Goal: Navigation & Orientation: Find specific page/section

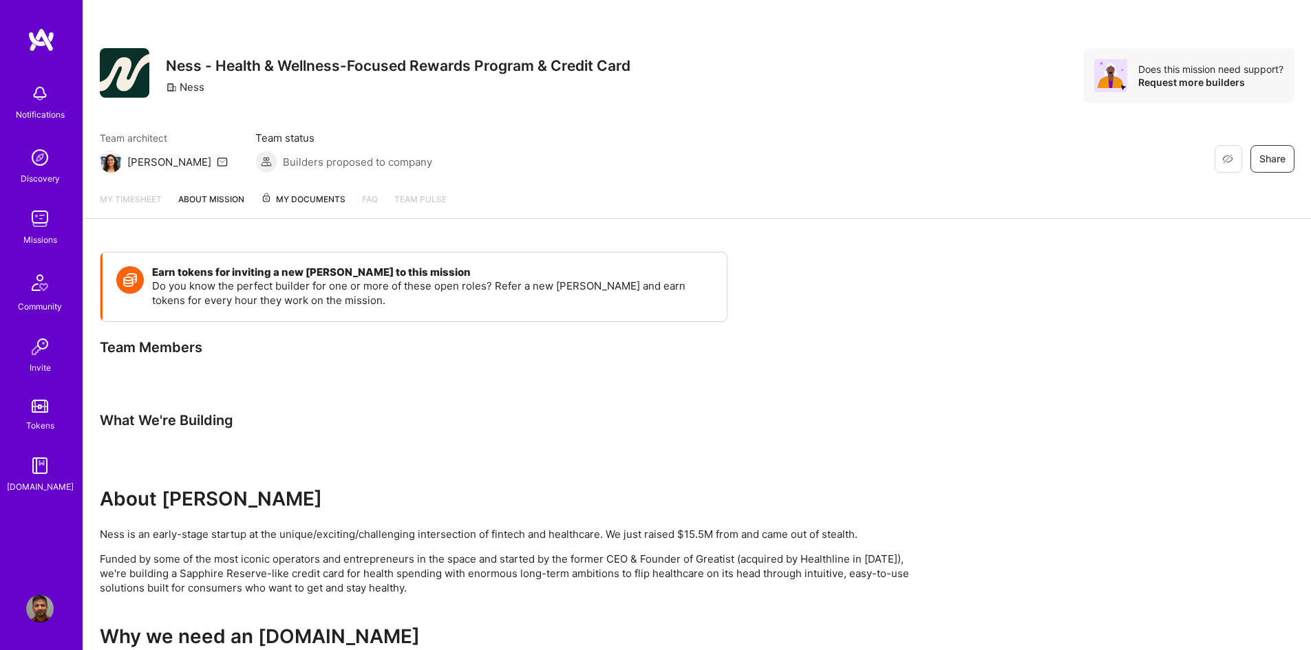
click at [43, 226] on img at bounding box center [40, 219] width 28 height 28
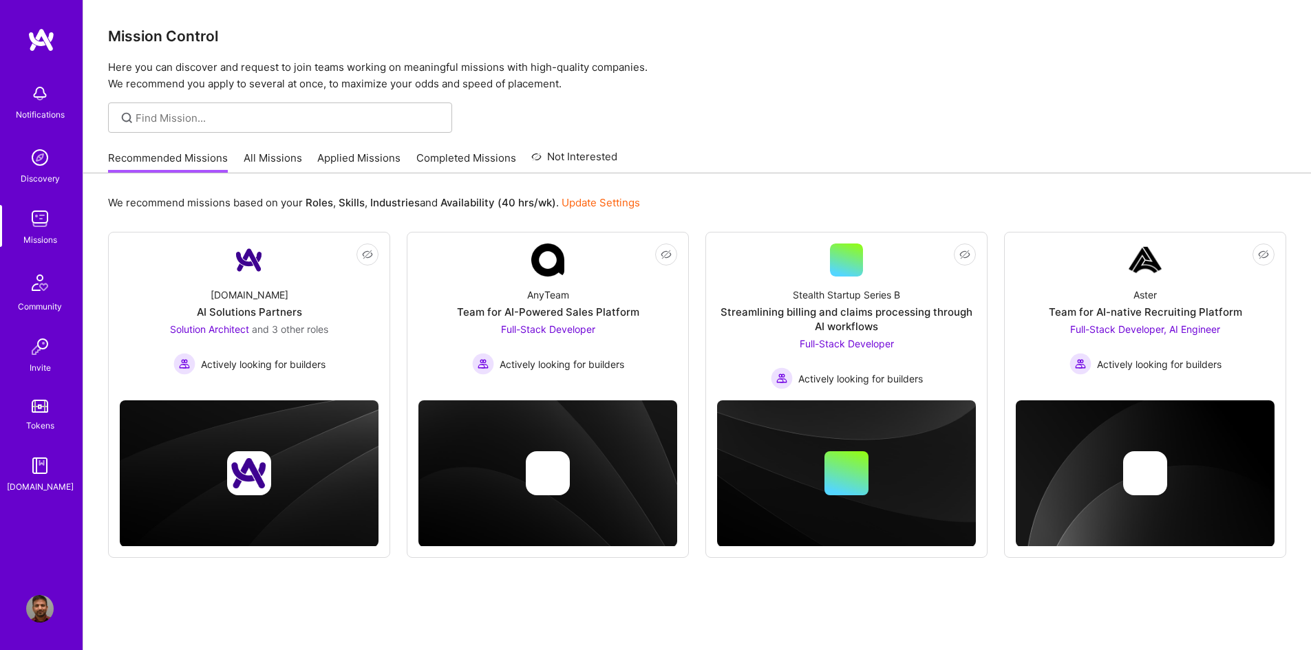
click at [354, 158] on link "Applied Missions" at bounding box center [358, 162] width 83 height 23
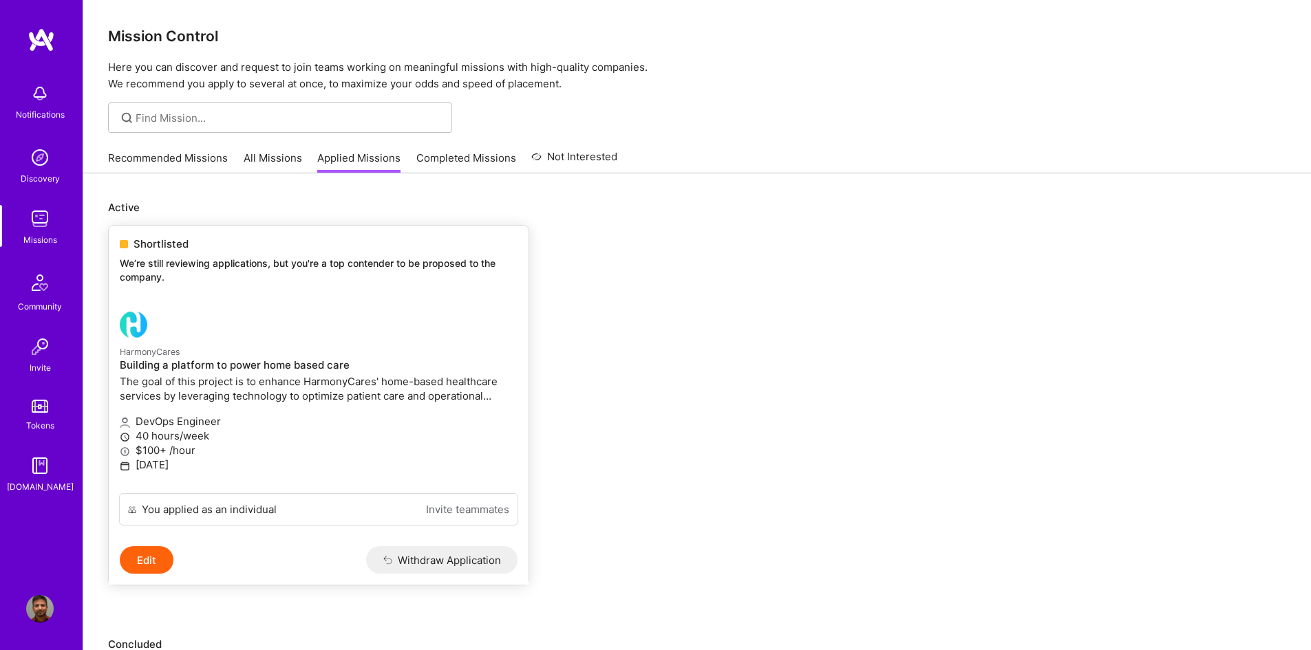
scroll to position [413, 0]
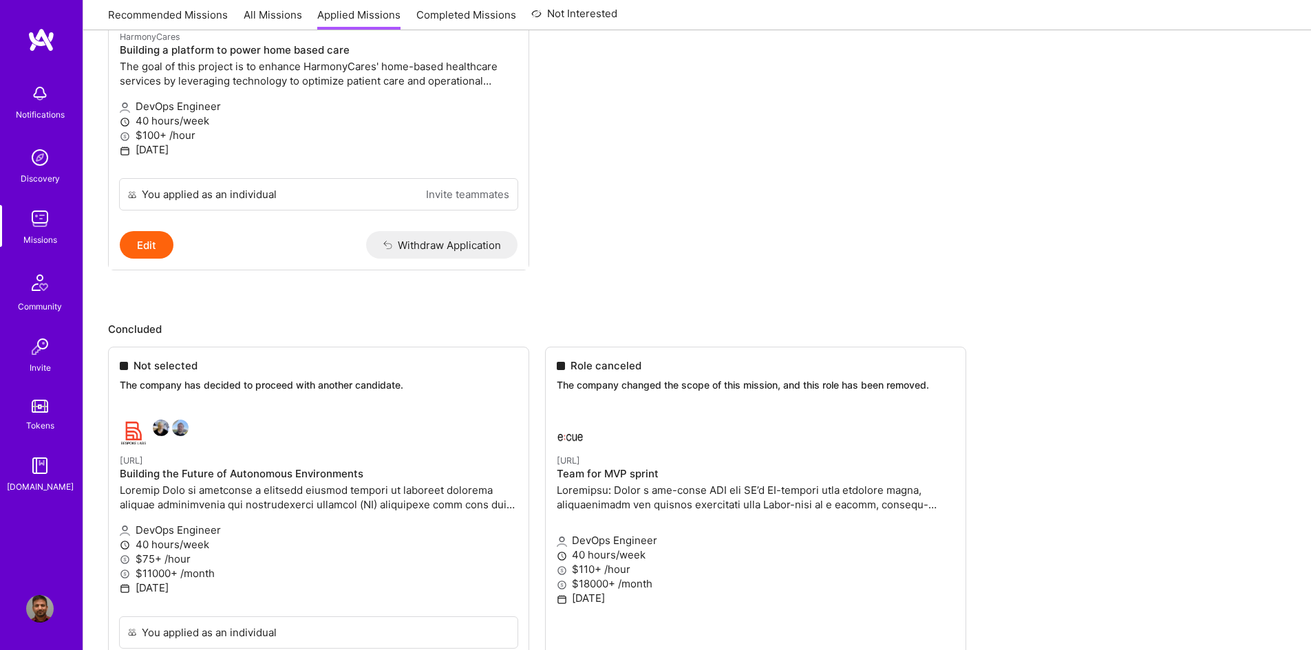
scroll to position [275, 0]
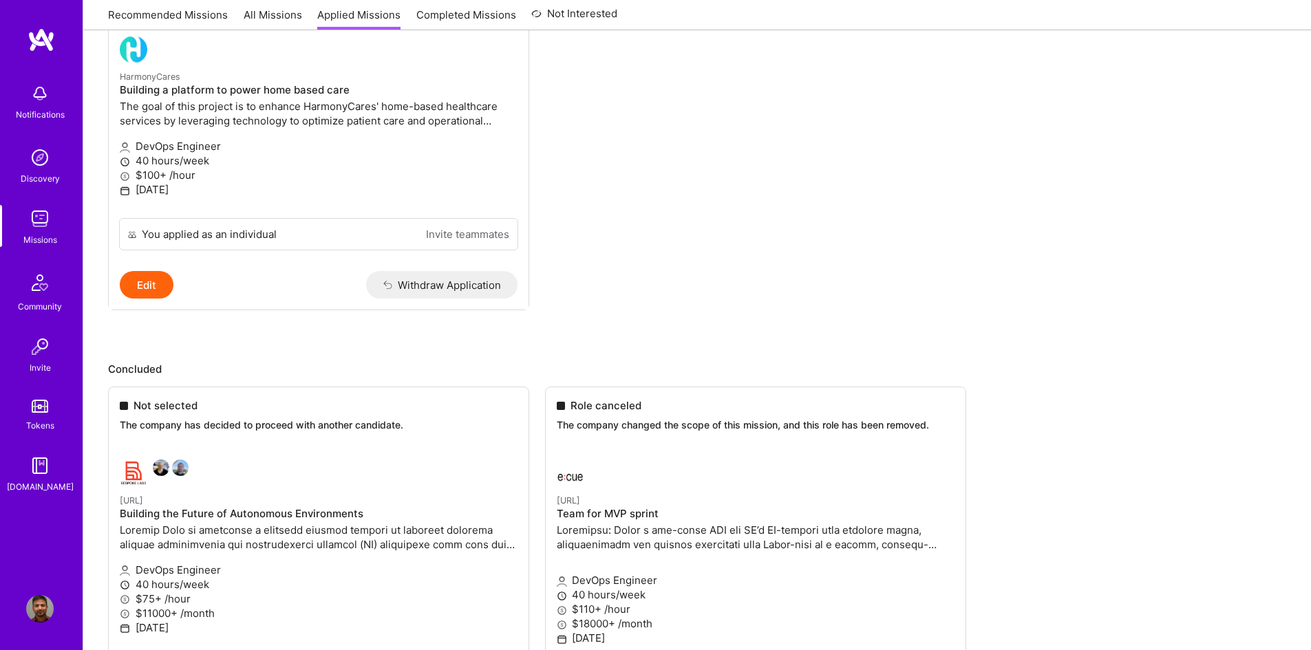
click at [44, 163] on img at bounding box center [40, 158] width 28 height 28
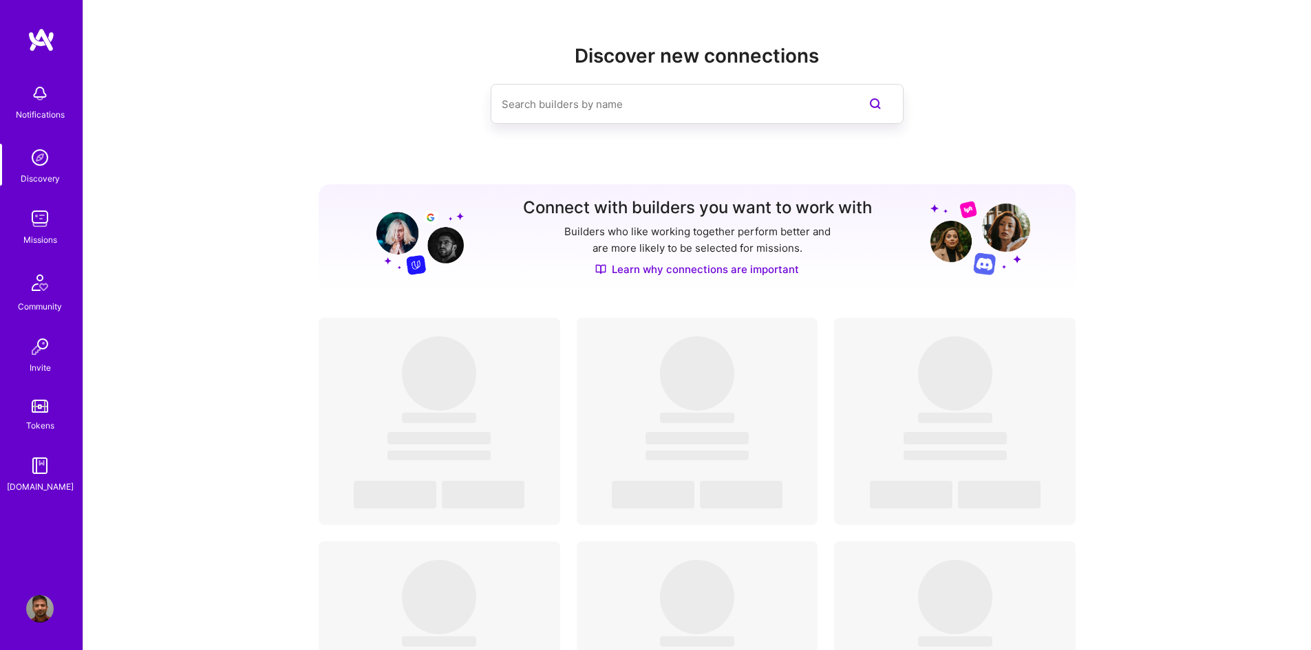
click at [43, 223] on img at bounding box center [40, 219] width 28 height 28
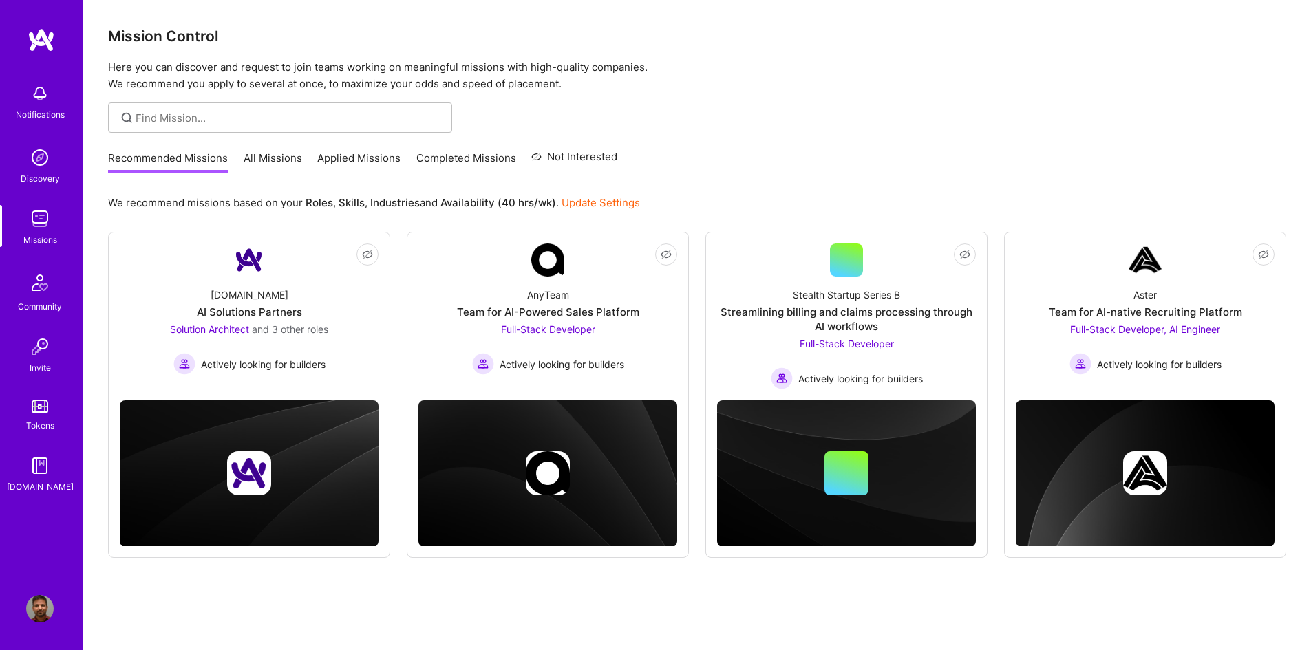
click at [280, 161] on link "All Missions" at bounding box center [273, 162] width 58 height 23
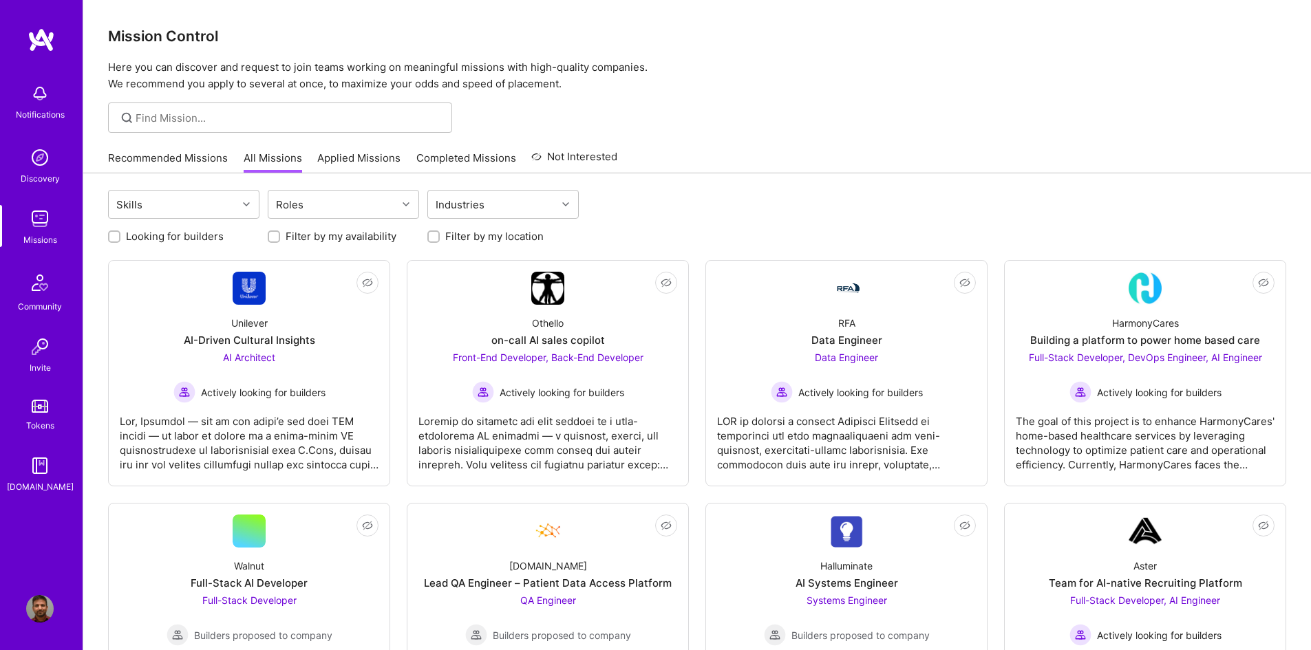
click at [186, 161] on link "Recommended Missions" at bounding box center [168, 162] width 120 height 23
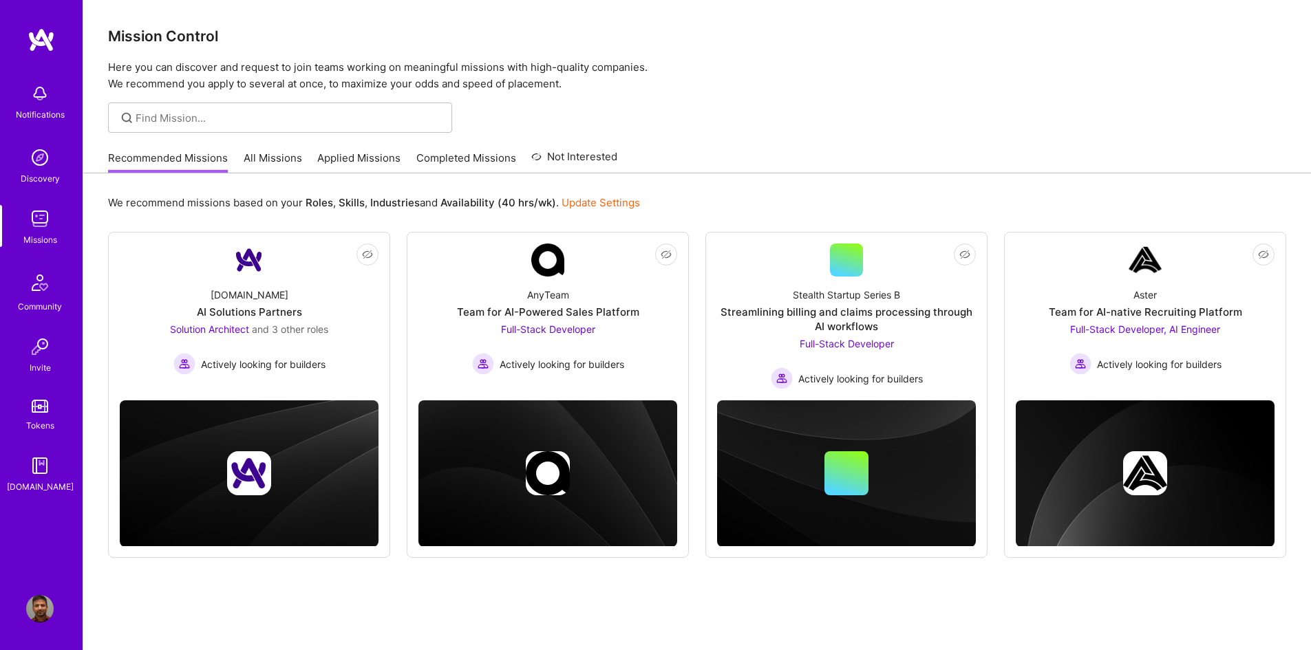
click at [280, 149] on div "Recommended Missions All Missions Applied Missions Completed Missions Not Inter…" at bounding box center [362, 158] width 509 height 30
click at [279, 154] on link "All Missions" at bounding box center [273, 162] width 58 height 23
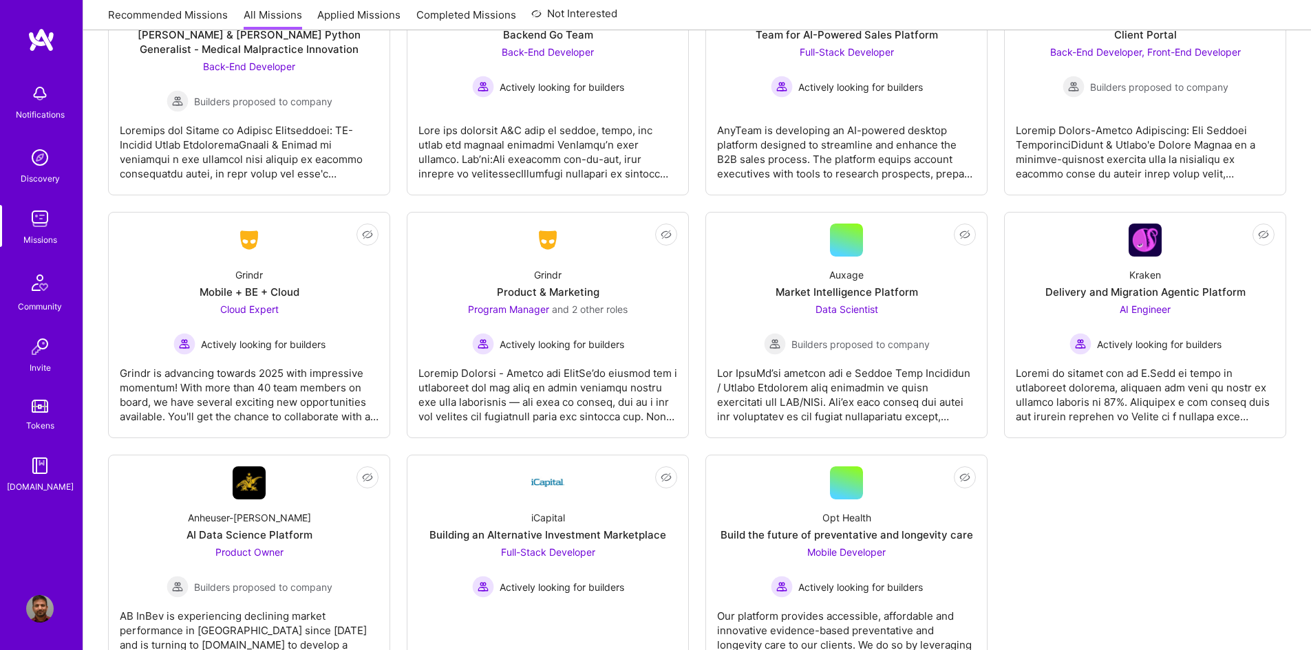
scroll to position [3157, 0]
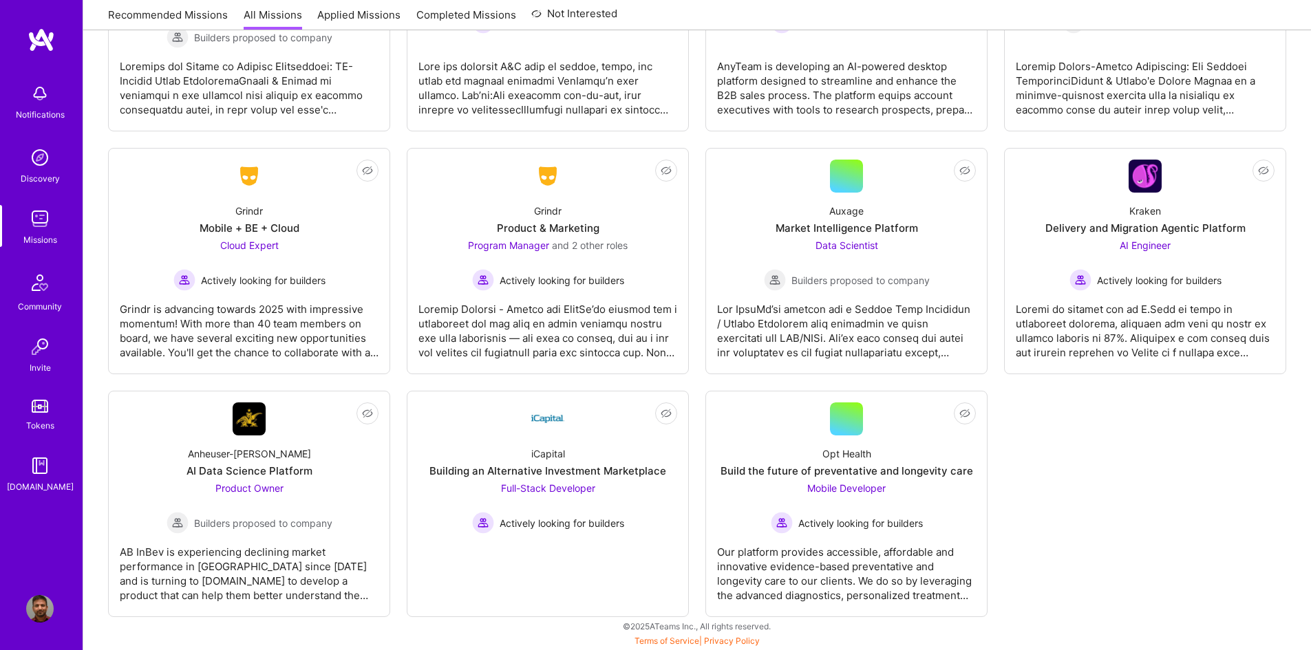
click at [45, 224] on img at bounding box center [40, 219] width 28 height 28
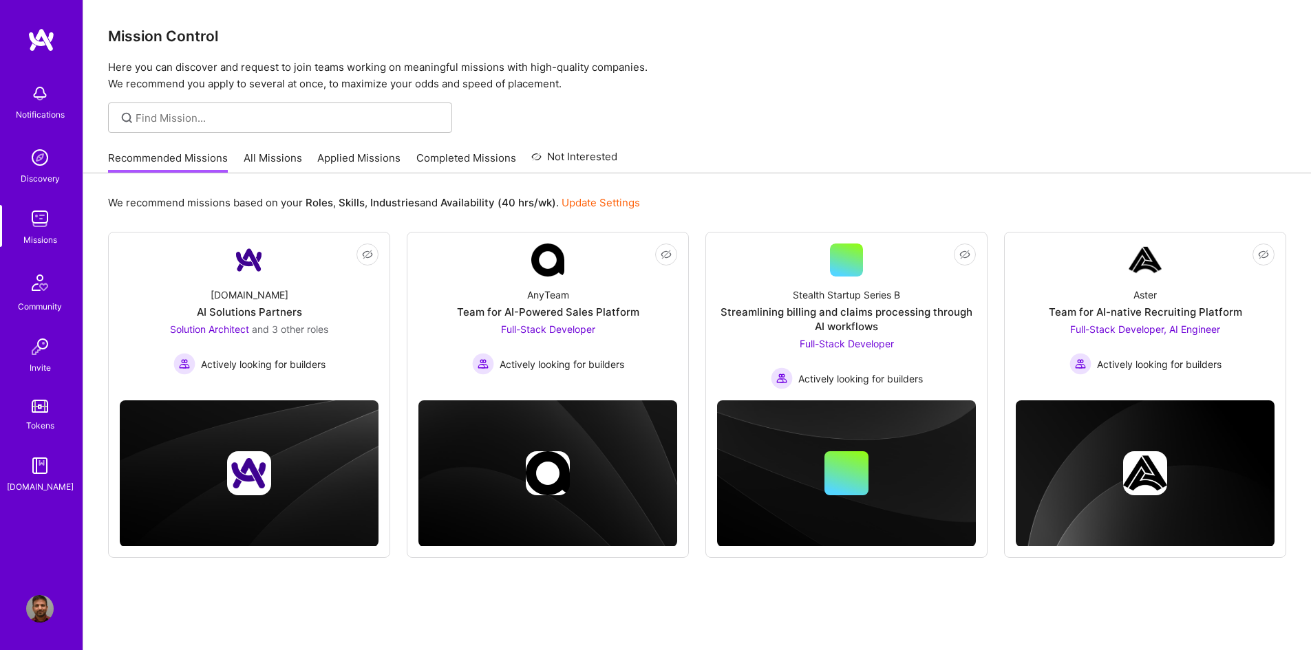
click at [42, 163] on img at bounding box center [40, 158] width 28 height 28
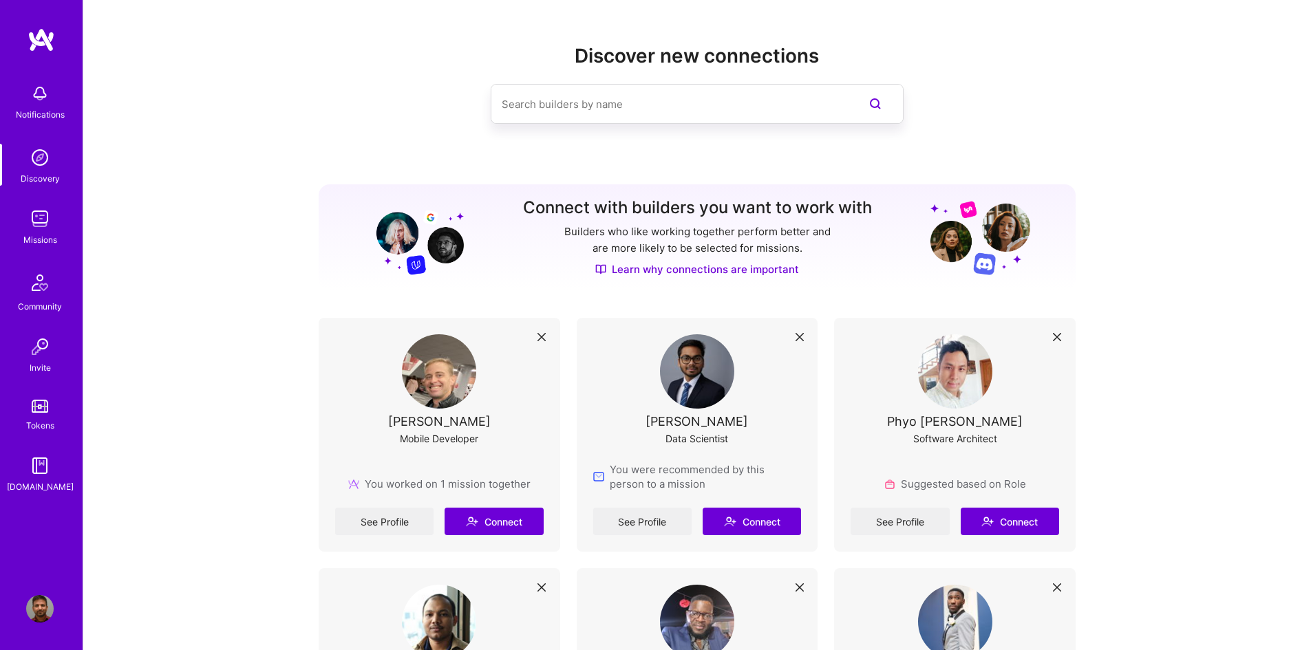
click at [45, 100] on img at bounding box center [40, 94] width 28 height 28
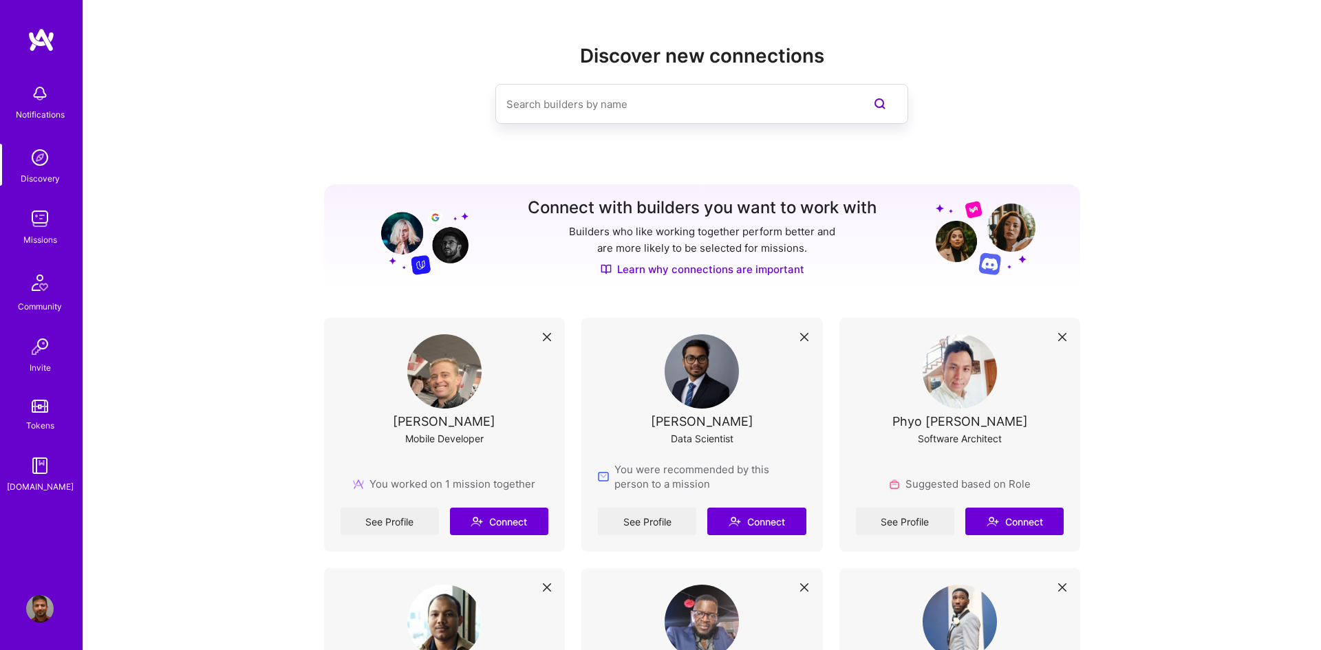
click at [45, 218] on img at bounding box center [40, 219] width 28 height 28
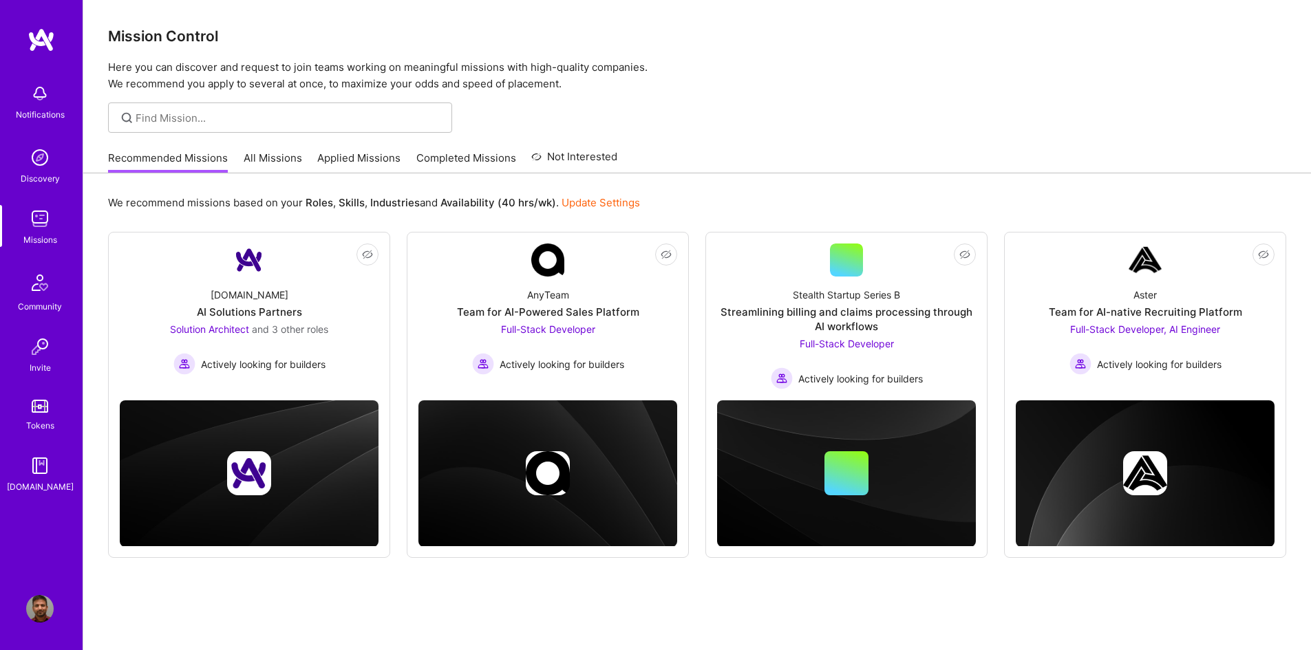
click at [380, 158] on link "Applied Missions" at bounding box center [358, 162] width 83 height 23
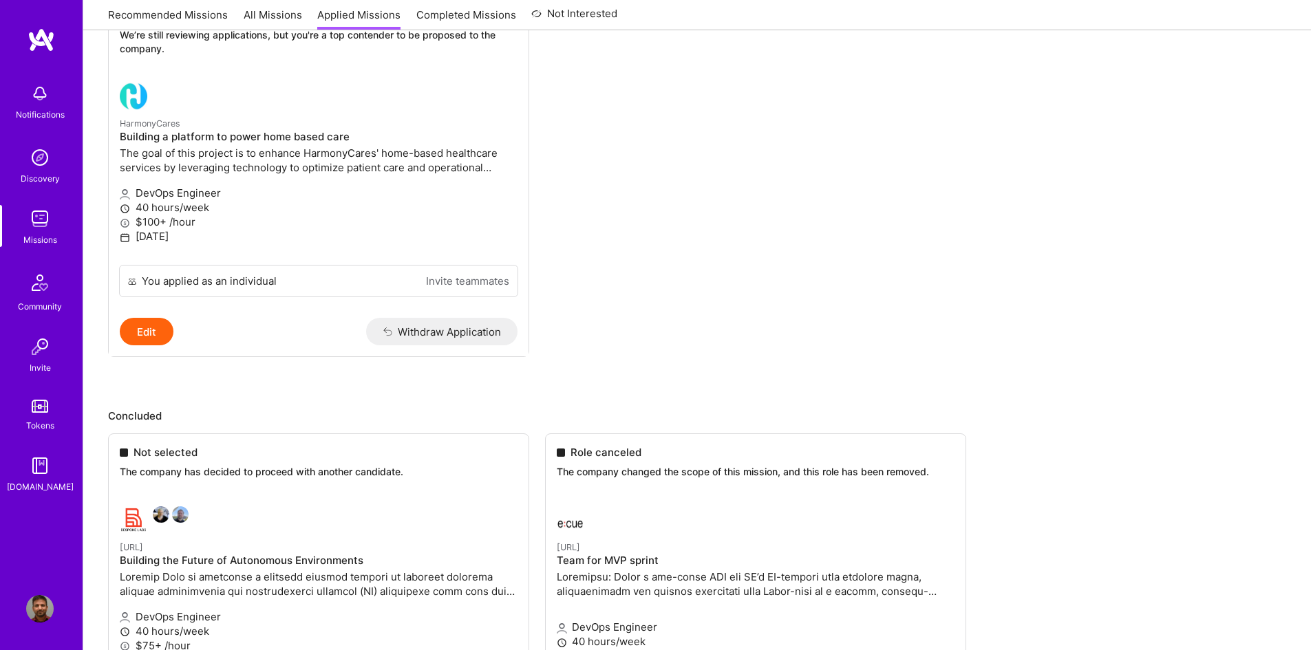
scroll to position [344, 0]
